Goal: Information Seeking & Learning: Learn about a topic

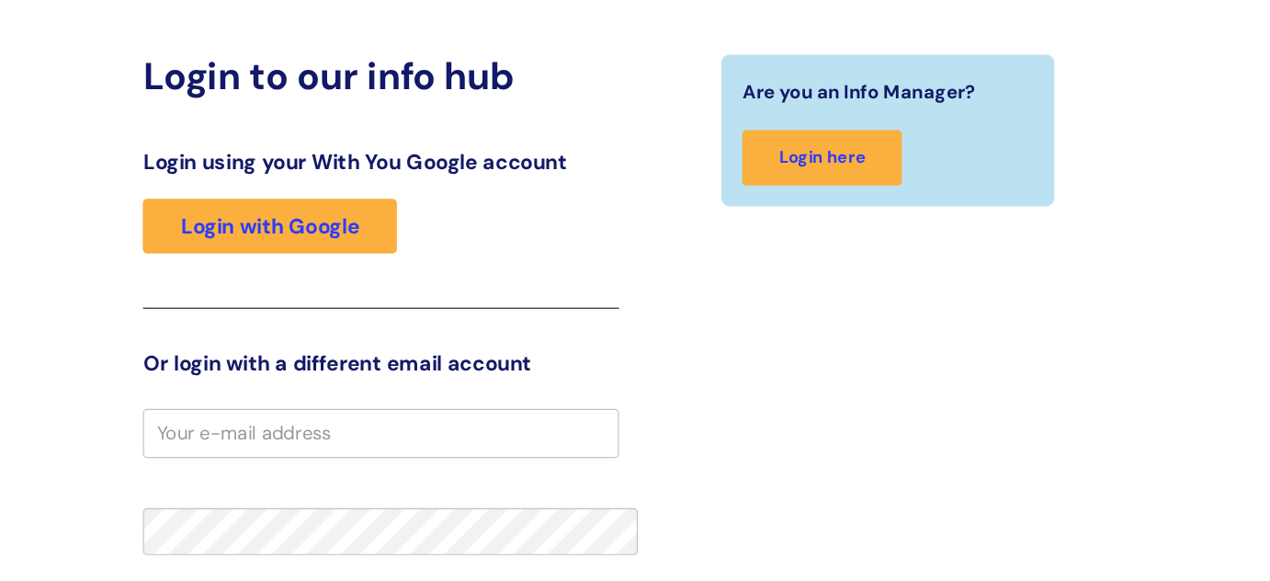
scroll to position [153, 0]
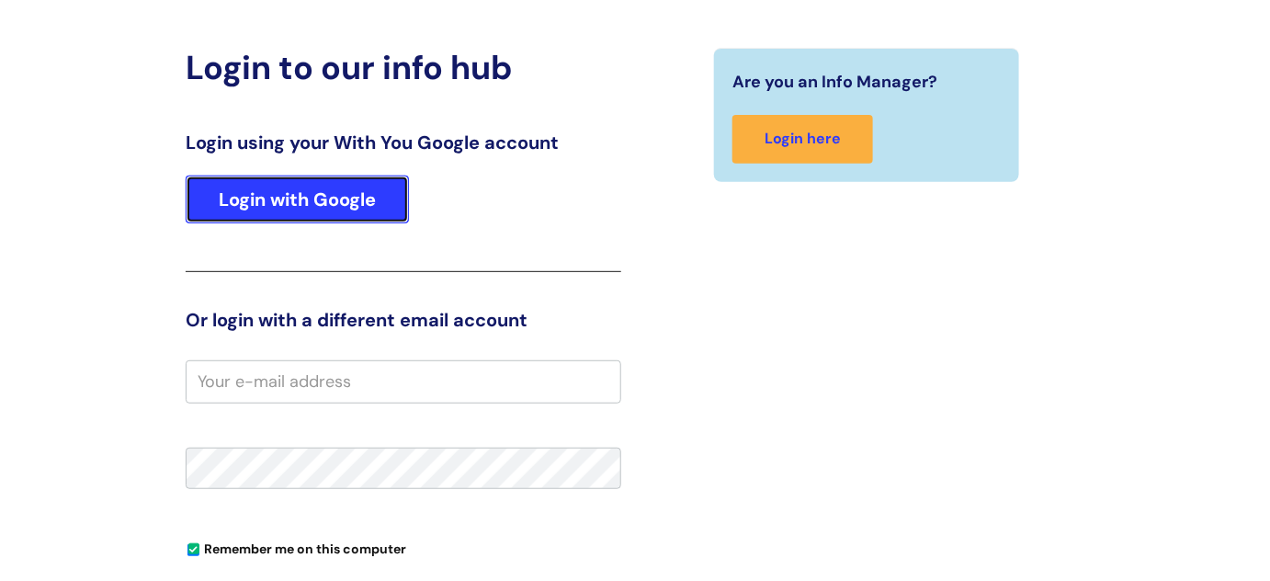
click at [290, 208] on link "Login with Google" at bounding box center [297, 200] width 223 height 48
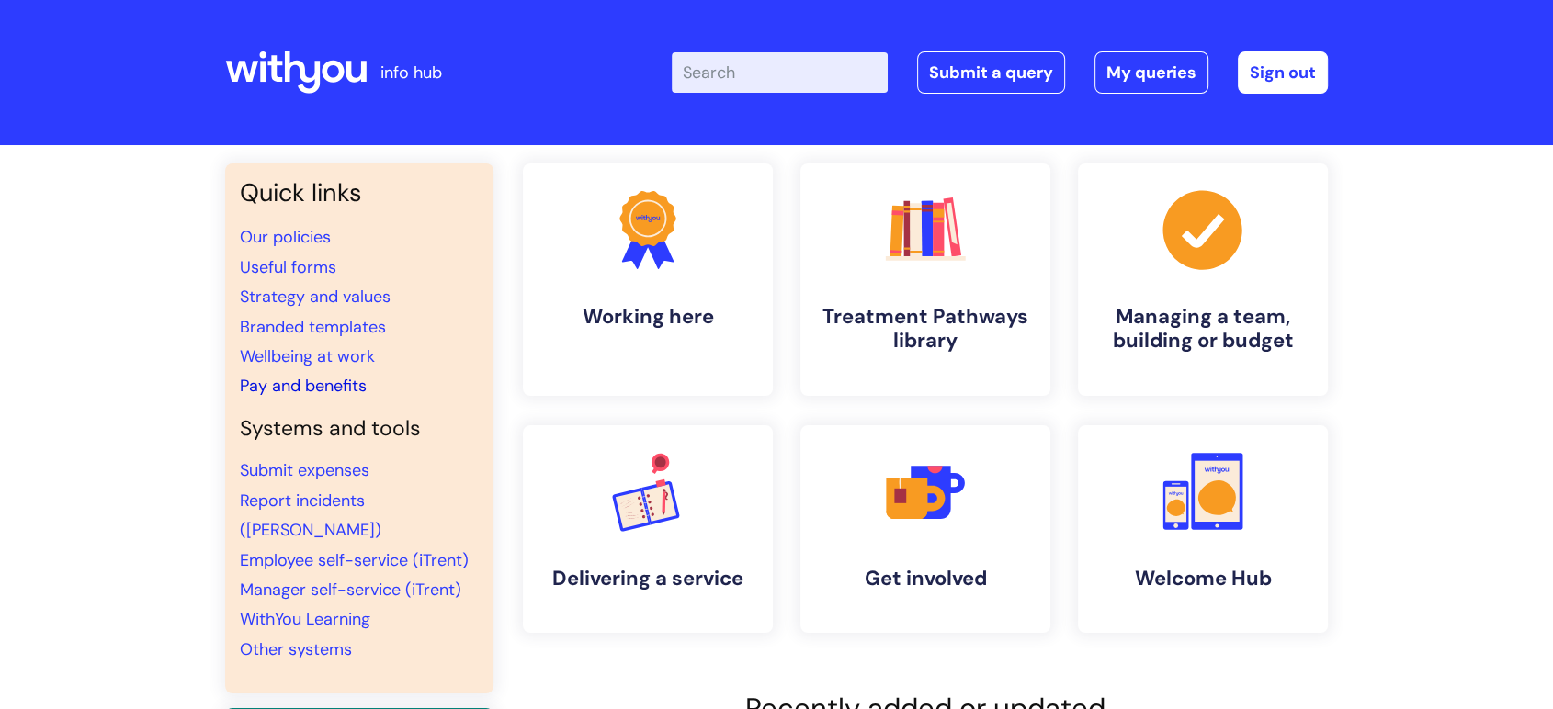
click at [304, 379] on link "Pay and benefits" at bounding box center [303, 386] width 127 height 22
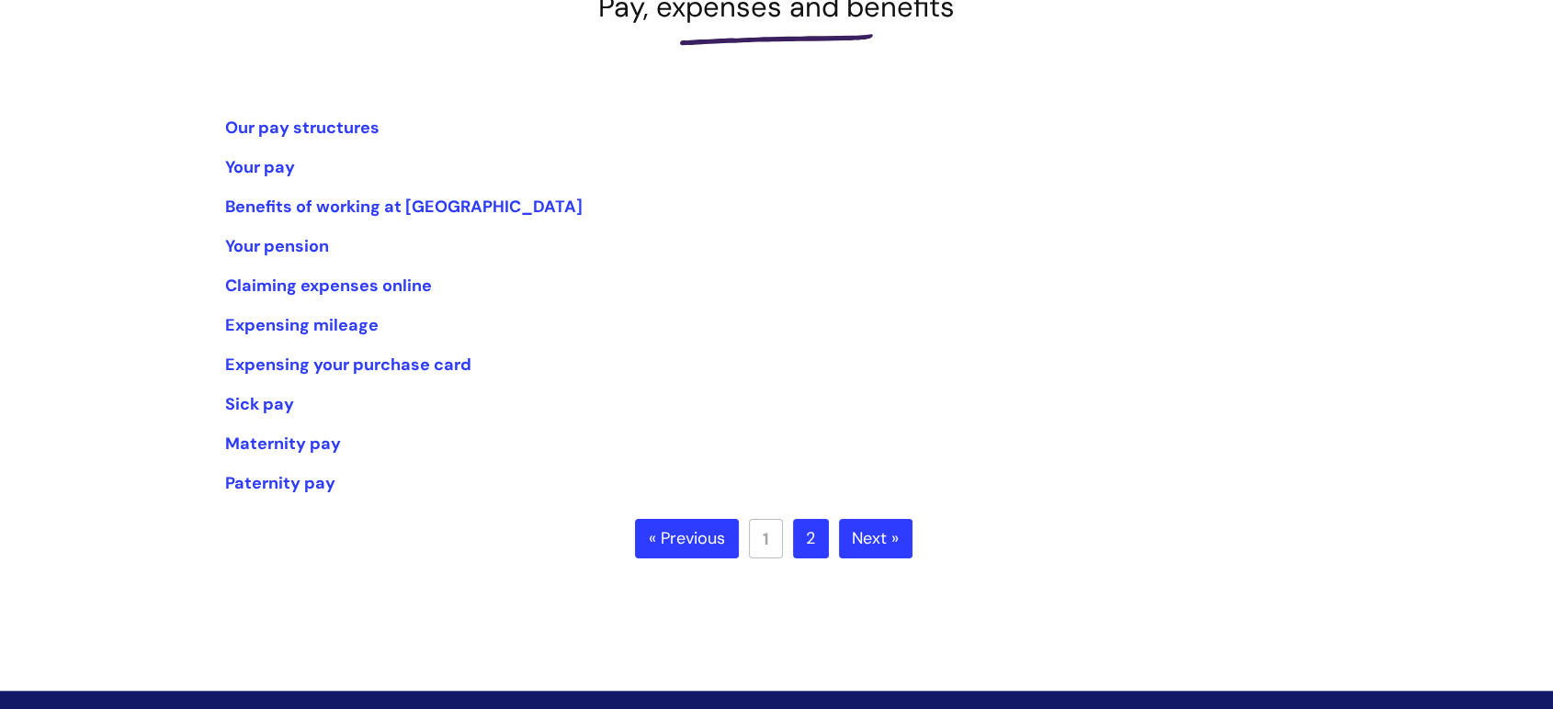
scroll to position [306, 0]
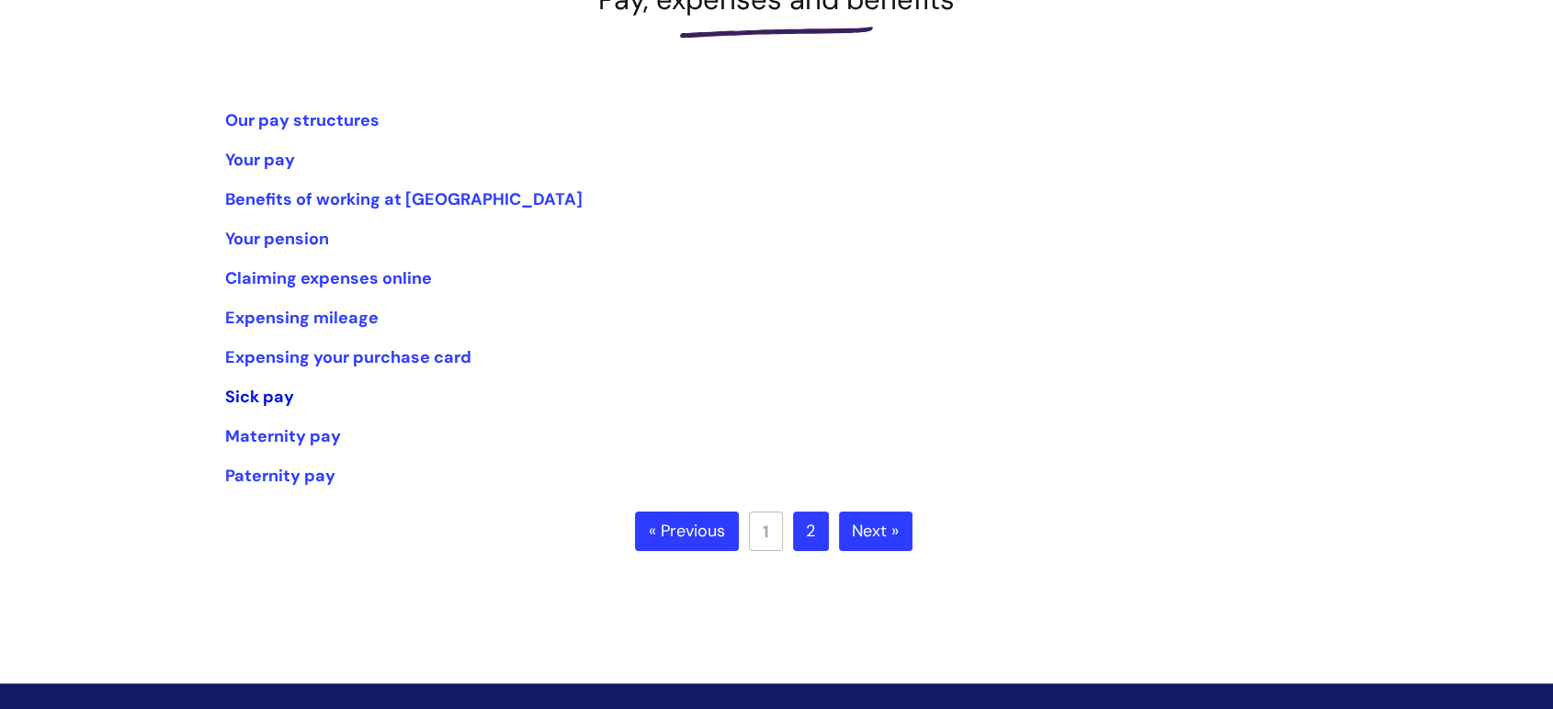
click at [284, 389] on link "Sick pay" at bounding box center [259, 397] width 69 height 22
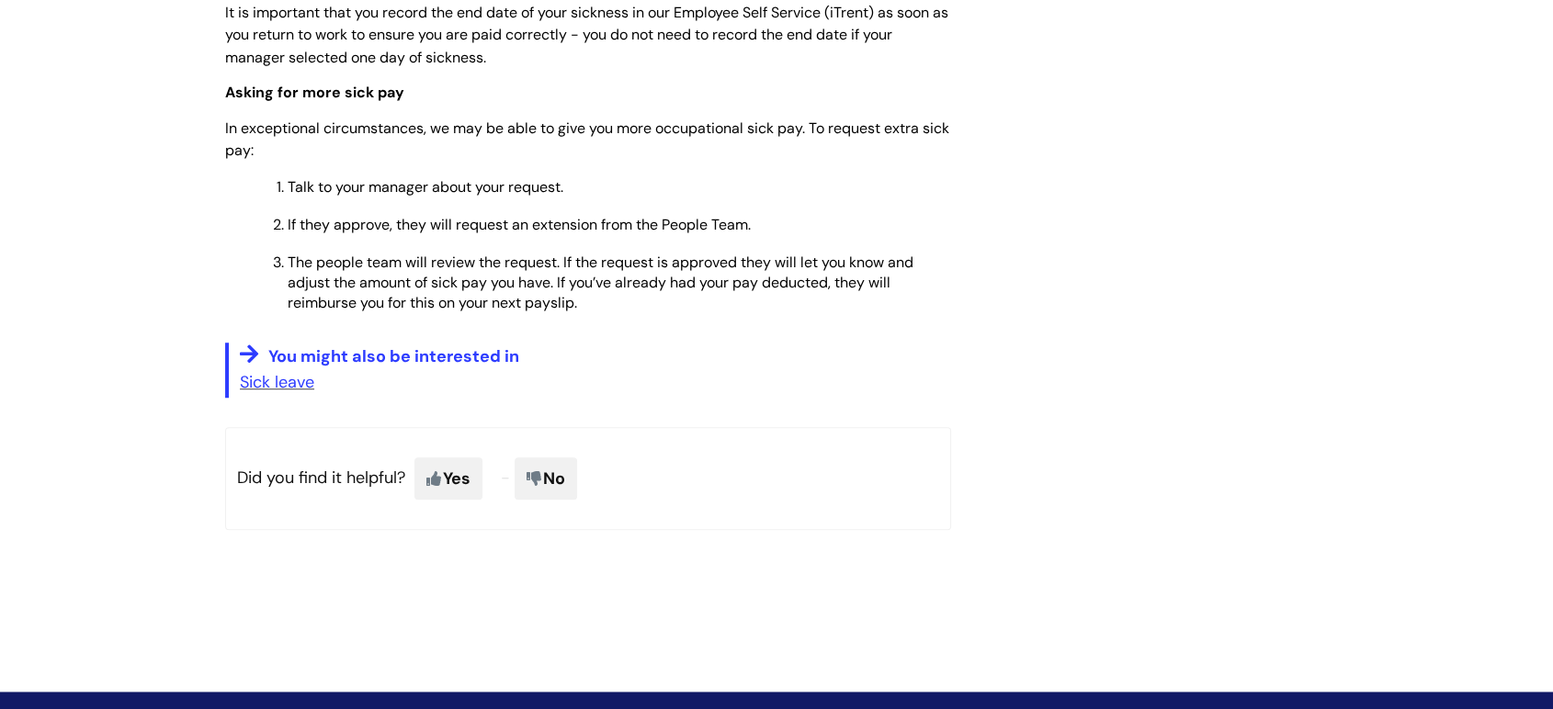
scroll to position [1316, 0]
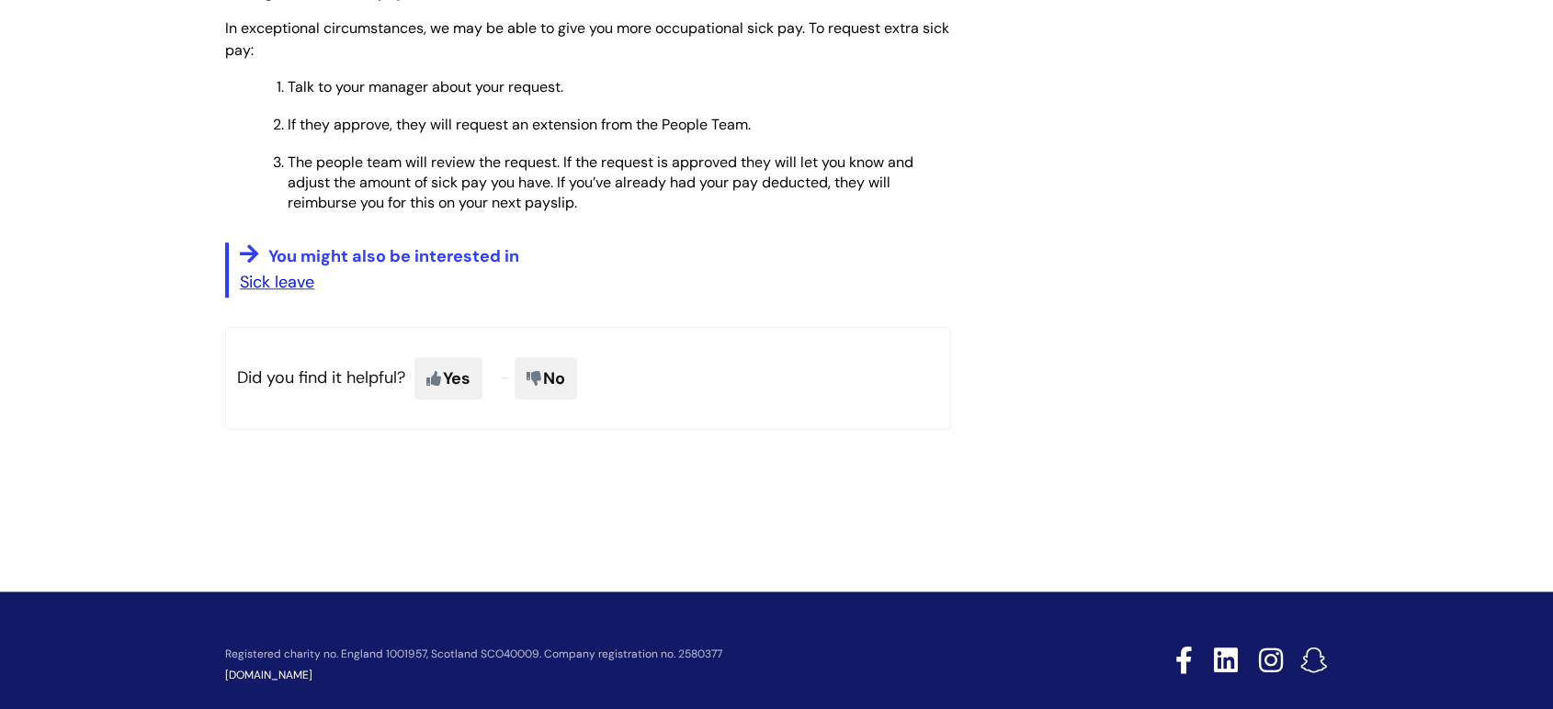
click at [310, 271] on link "Sick leave" at bounding box center [277, 282] width 74 height 22
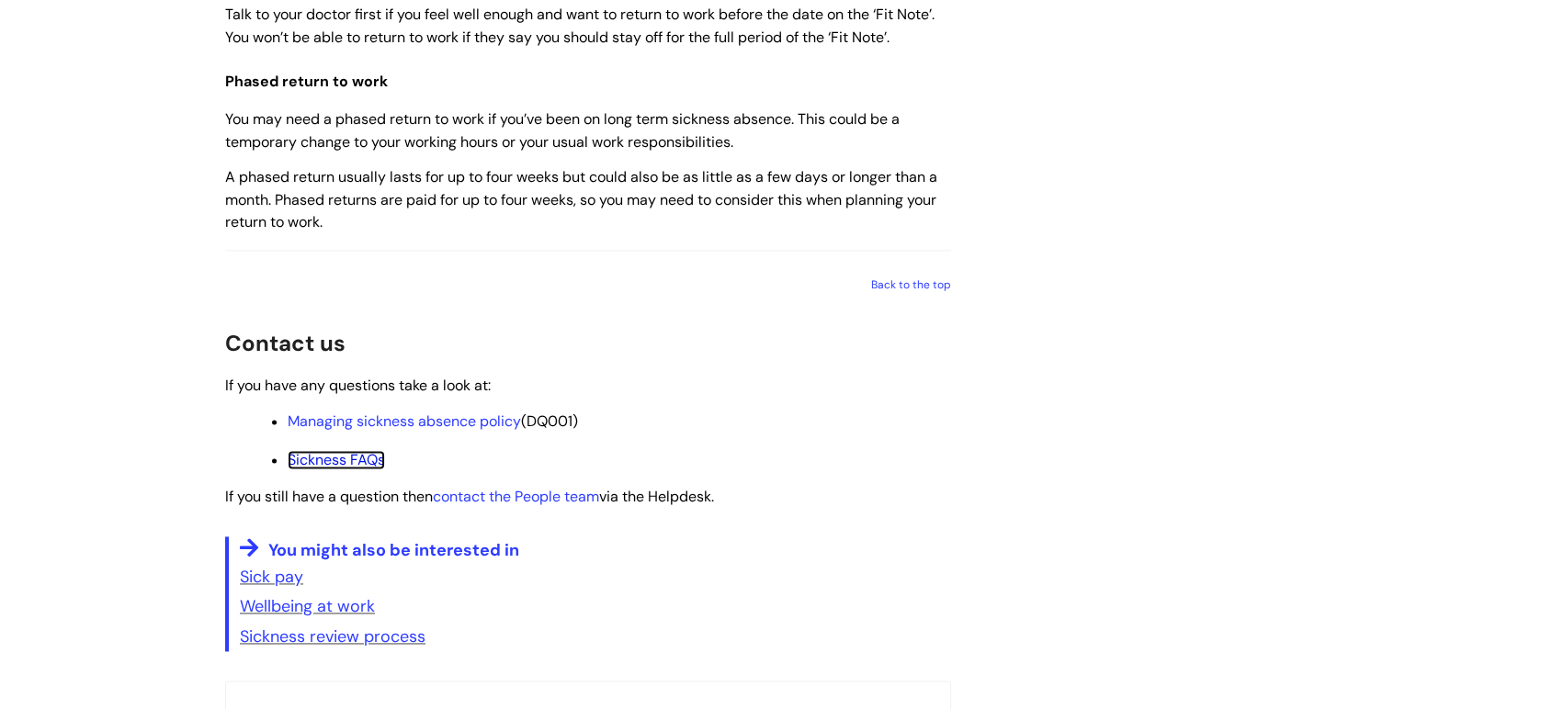
scroll to position [2498, 0]
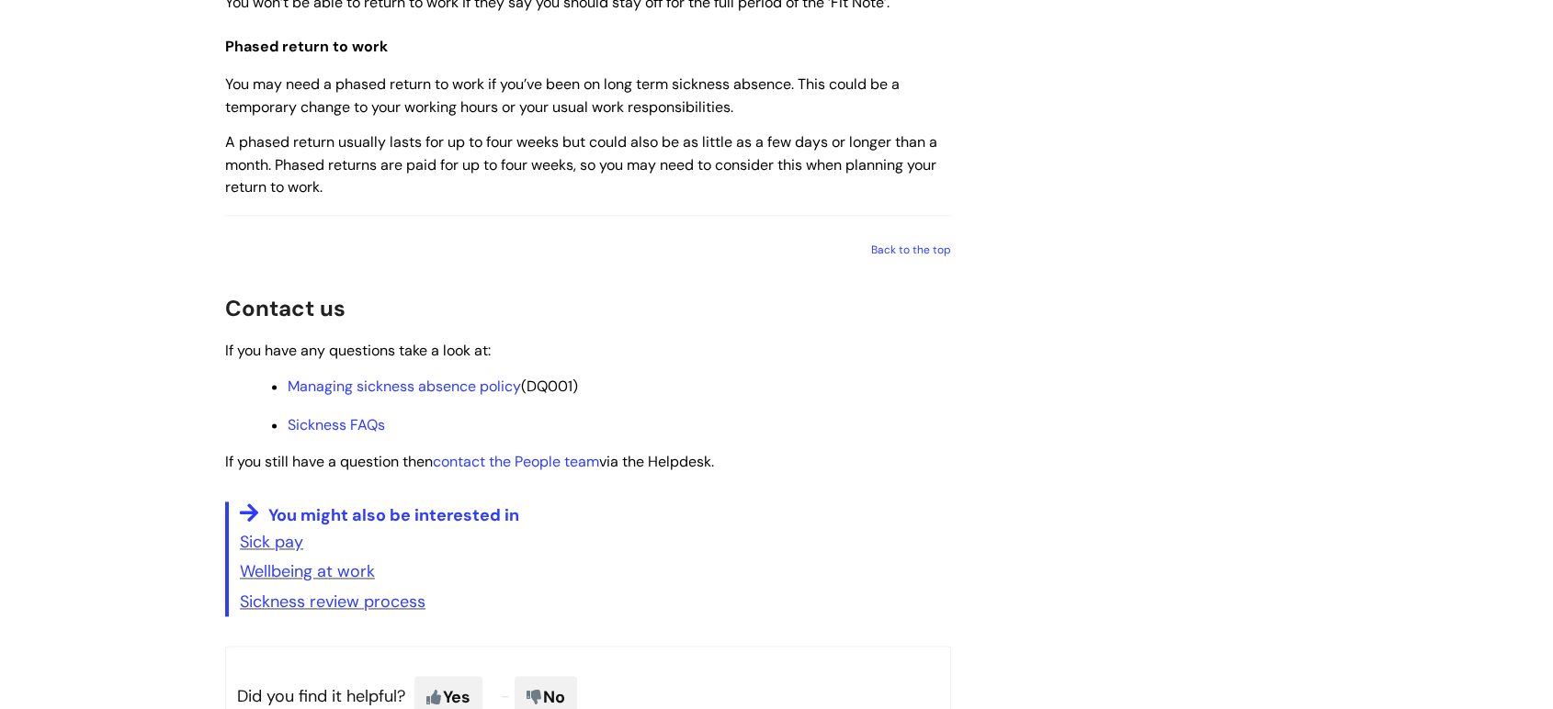
click at [279, 553] on link "Sick pay" at bounding box center [271, 542] width 63 height 22
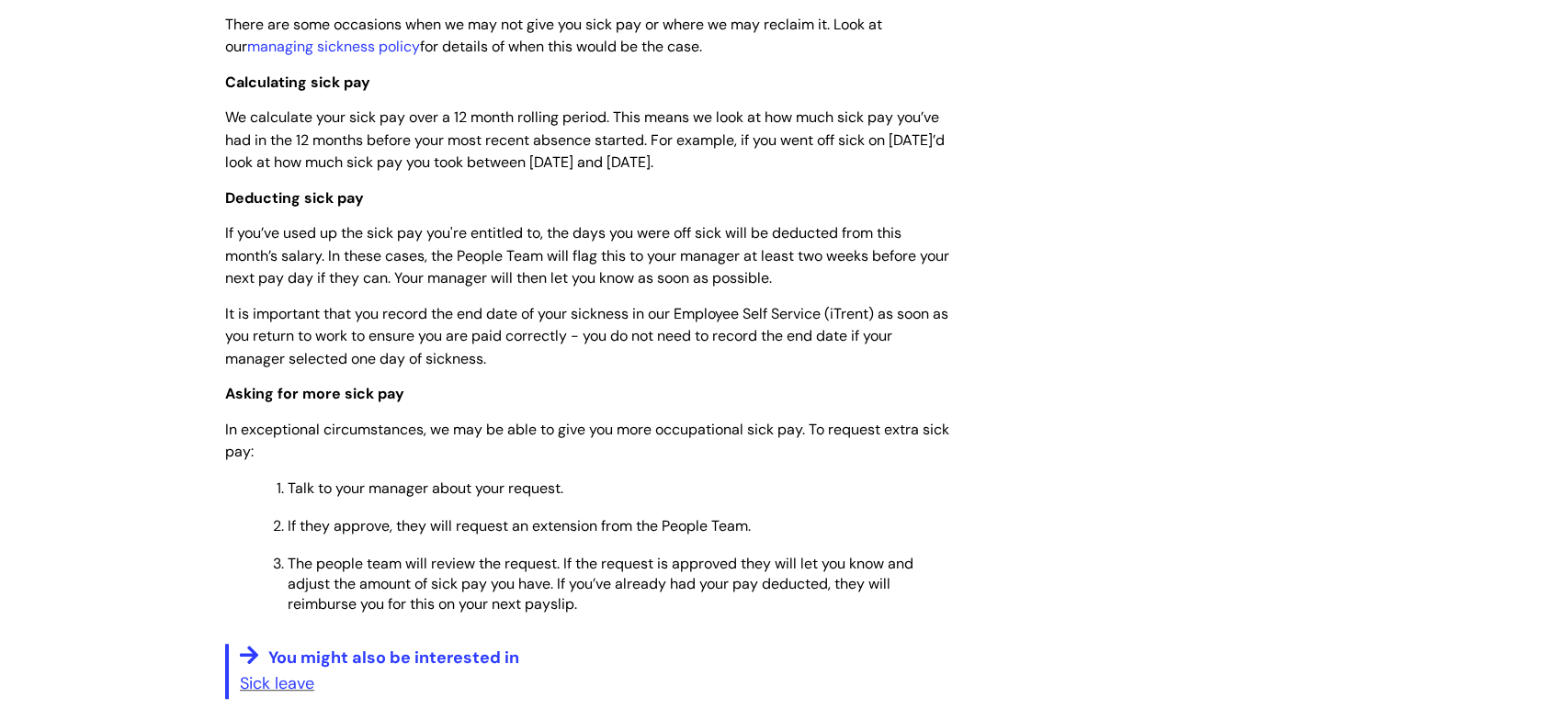
scroll to position [919, 0]
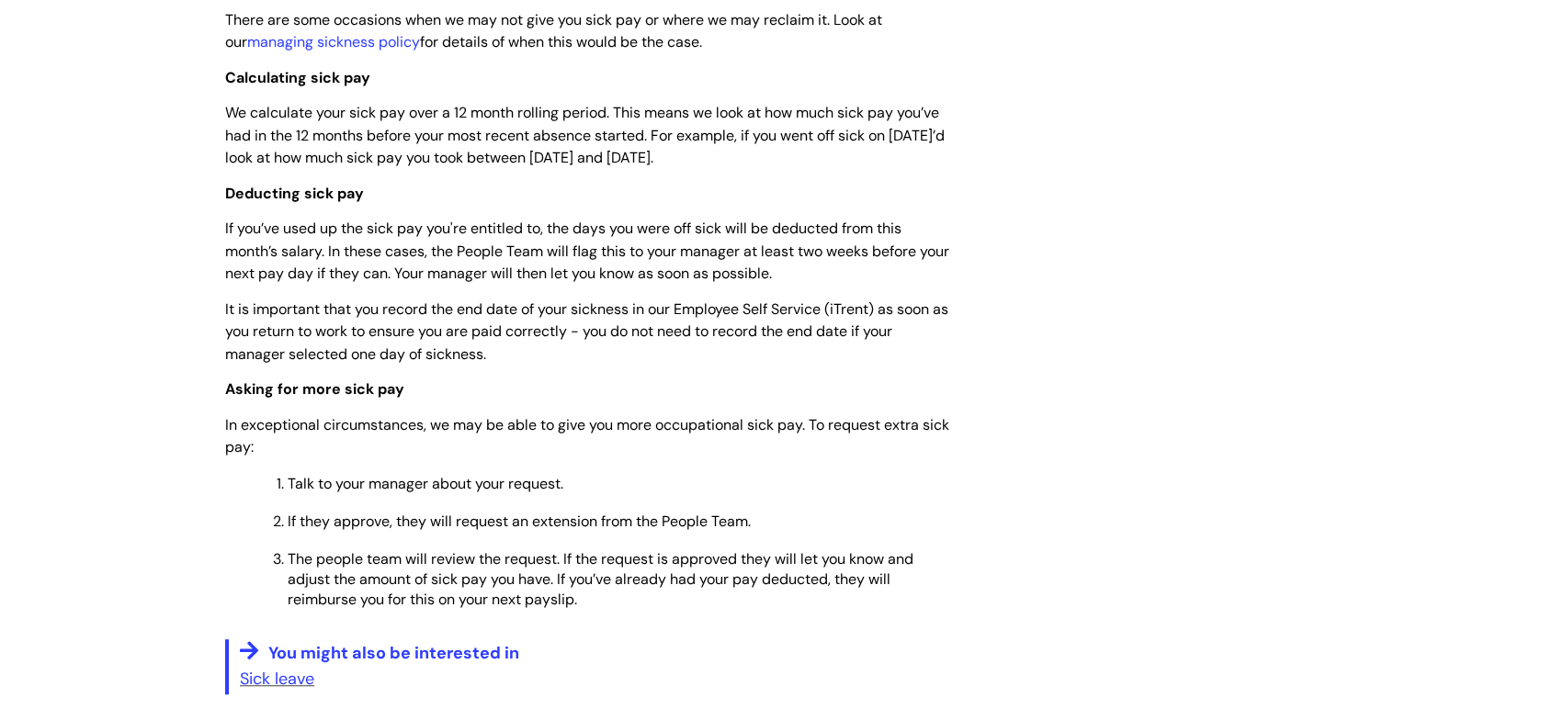
click at [1120, 124] on div "Sick pay Modified on: [DATE] 2:31 PM Use this when you want to know how much yo…" at bounding box center [776, 84] width 1130 height 1546
